Goal: Task Accomplishment & Management: Use online tool/utility

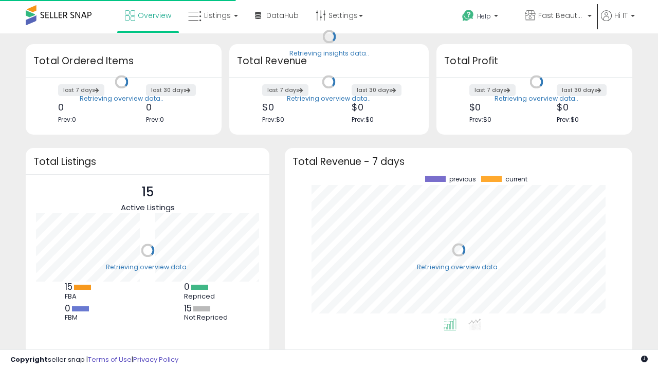
scroll to position [143, 327]
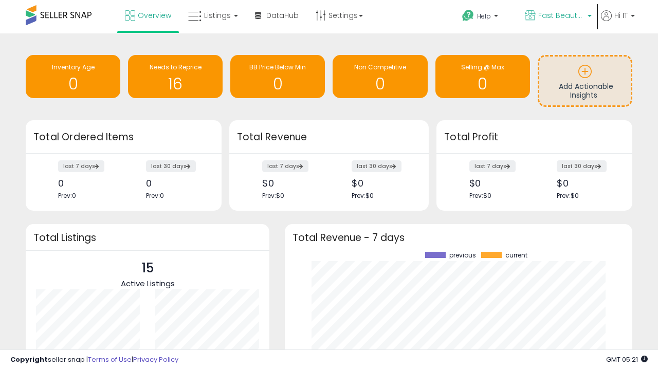
click at [557, 16] on span "Fast Beauty ([GEOGRAPHIC_DATA])" at bounding box center [561, 15] width 46 height 10
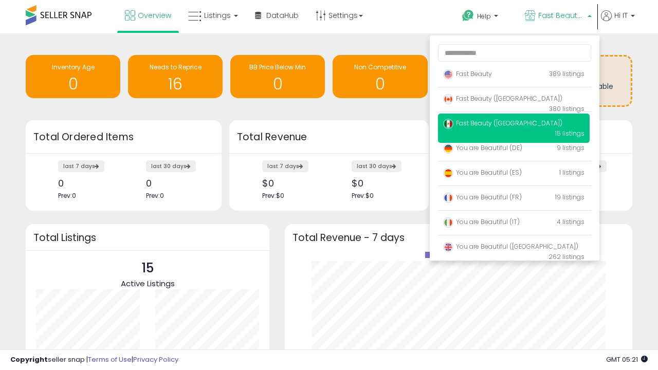
click at [513, 248] on span "You are Beautiful ([GEOGRAPHIC_DATA])" at bounding box center [510, 246] width 135 height 9
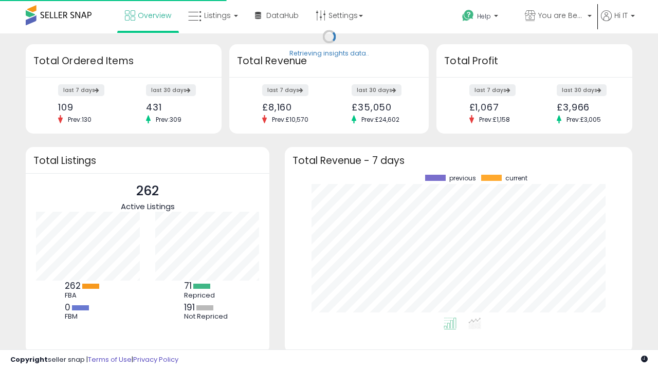
scroll to position [143, 327]
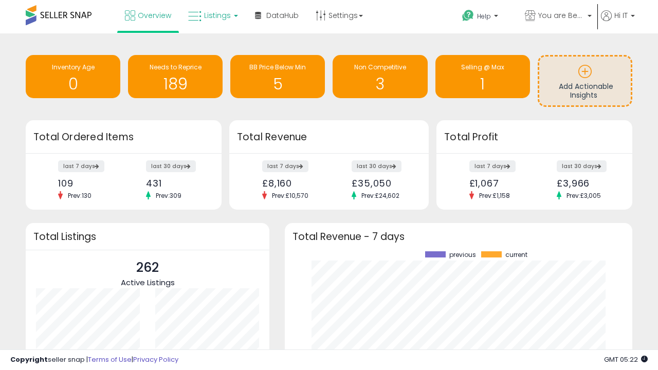
click at [212, 15] on span "Listings" at bounding box center [217, 15] width 27 height 10
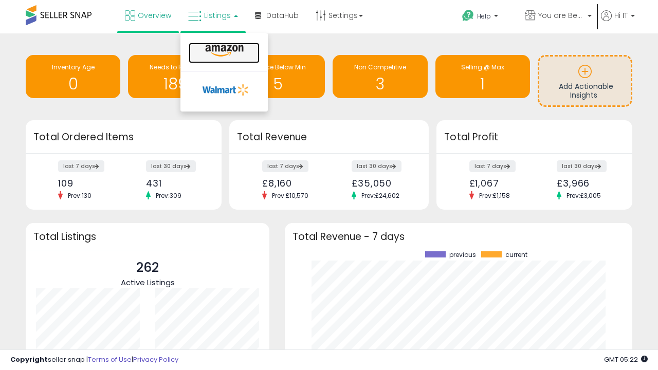
click at [223, 51] on icon at bounding box center [224, 50] width 45 height 13
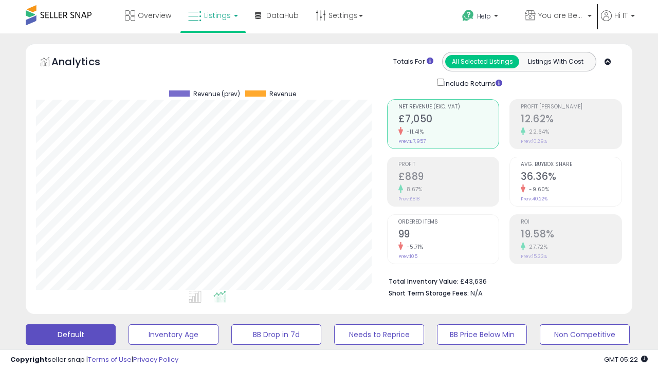
scroll to position [211, 350]
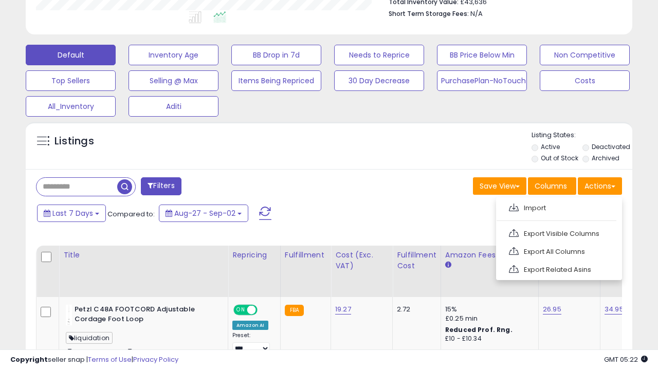
click at [513, 206] on span at bounding box center [514, 207] width 10 height 8
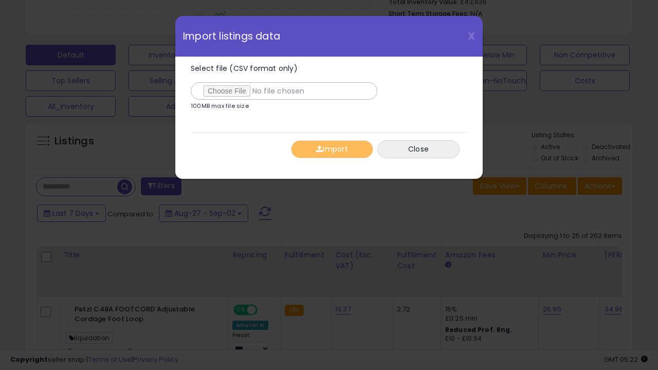
type input "**********"
click at [331, 149] on button "Import" at bounding box center [332, 149] width 82 height 18
